Goal: Navigation & Orientation: Find specific page/section

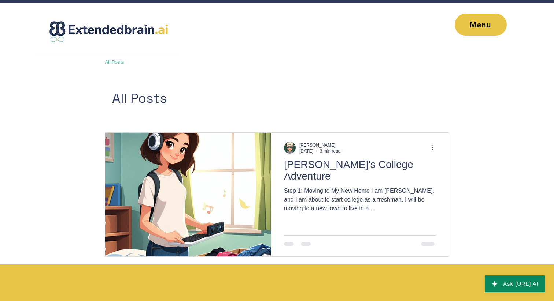
click at [123, 29] on img at bounding box center [109, 29] width 144 height 53
click at [63, 28] on img at bounding box center [109, 29] width 144 height 53
click at [474, 30] on span "Menu" at bounding box center [480, 25] width 52 height 22
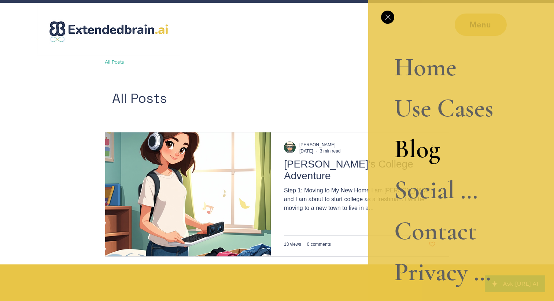
click at [421, 71] on link "Home" at bounding box center [443, 67] width 99 height 41
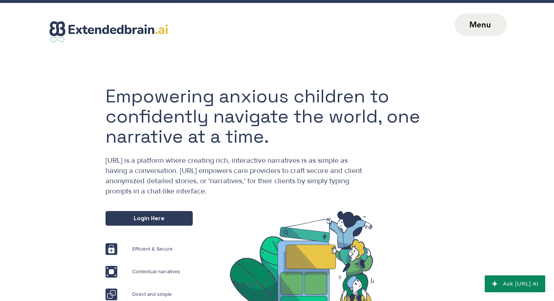
click at [485, 30] on span "Menu" at bounding box center [480, 25] width 52 height 22
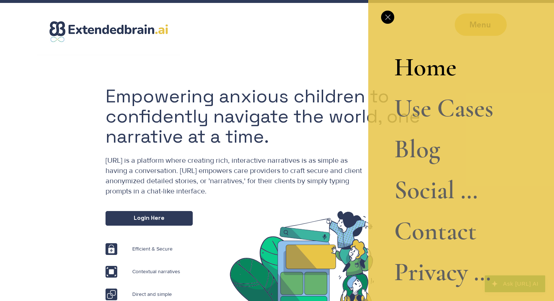
click at [428, 232] on link "Contact" at bounding box center [443, 231] width 99 height 41
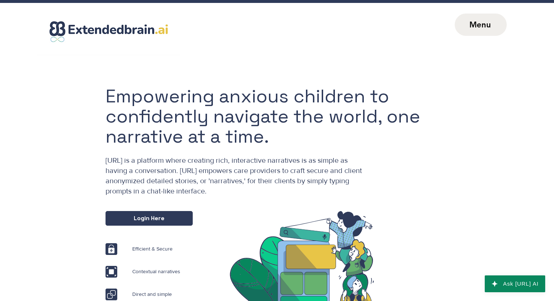
click at [479, 34] on span "Menu" at bounding box center [480, 25] width 52 height 22
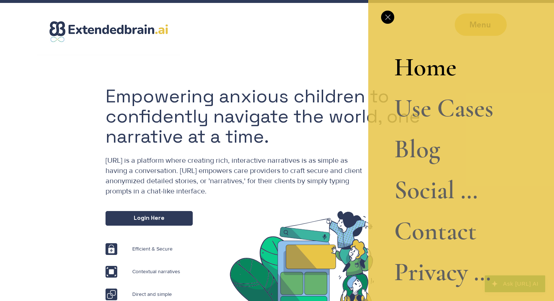
click at [430, 104] on link "Use Cases" at bounding box center [443, 108] width 99 height 41
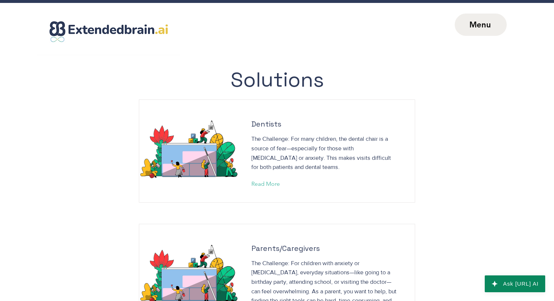
click at [476, 23] on span "Menu" at bounding box center [480, 25] width 22 height 10
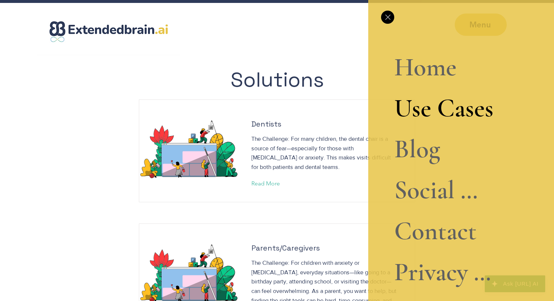
click at [432, 191] on link "Social Narrative" at bounding box center [443, 190] width 99 height 41
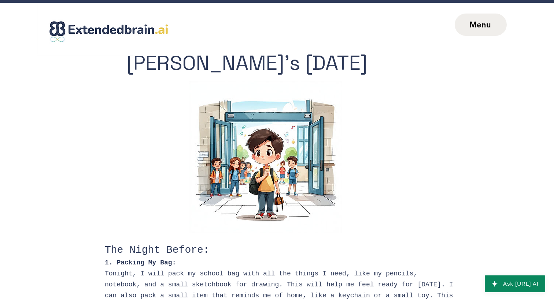
click at [486, 28] on span "Menu" at bounding box center [480, 25] width 22 height 10
